Goal: Task Accomplishment & Management: Manage account settings

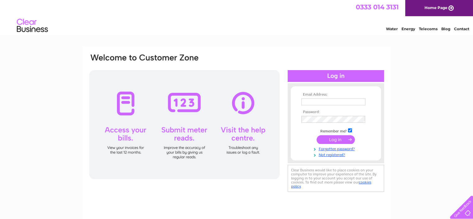
type input "kirkburtongaragesltd@live.co.uk"
click at [337, 141] on input "submit" at bounding box center [336, 139] width 38 height 9
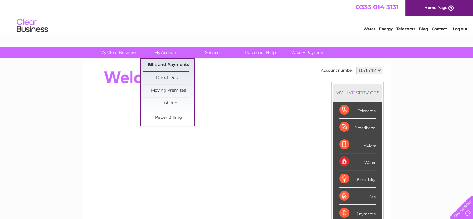
click at [163, 64] on link "Bills and Payments" at bounding box center [168, 65] width 51 height 12
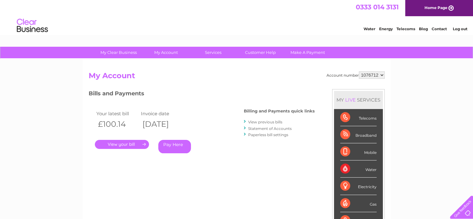
click at [124, 143] on link "." at bounding box center [122, 144] width 54 height 9
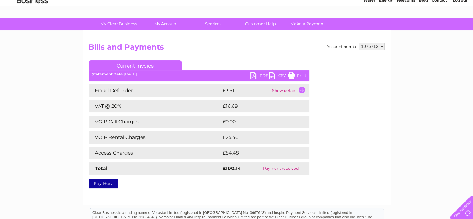
scroll to position [62, 0]
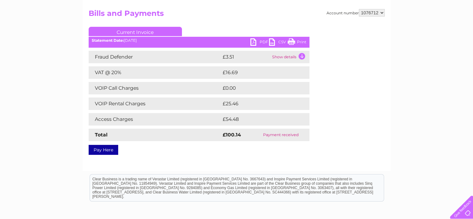
drag, startPoint x: 300, startPoint y: 42, endPoint x: 360, endPoint y: 16, distance: 65.2
click at [299, 41] on link "Print" at bounding box center [297, 42] width 19 height 9
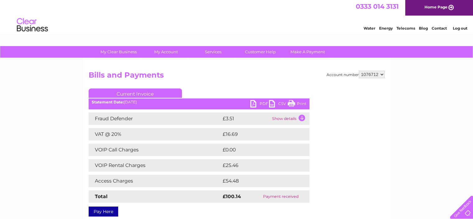
scroll to position [0, 0]
